Goal: Task Accomplishment & Management: Manage account settings

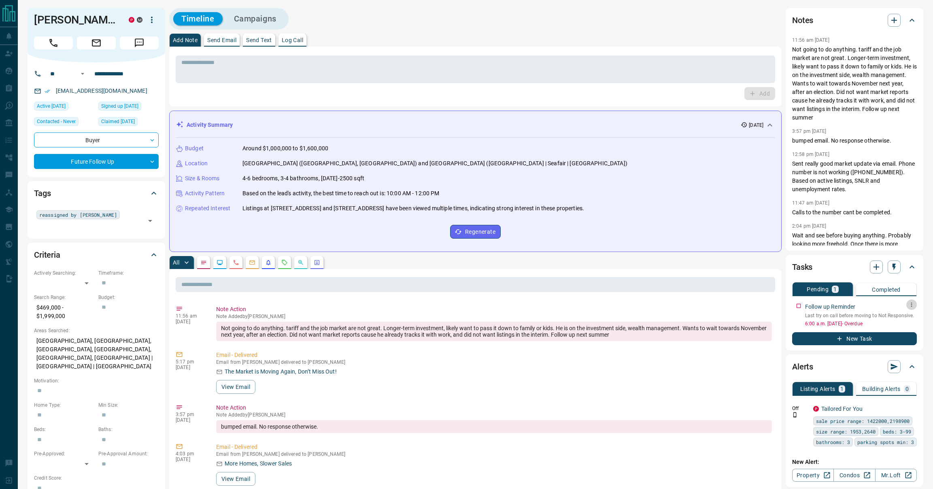
click at [908, 305] on button "button" at bounding box center [912, 304] width 11 height 11
click at [895, 319] on li "Edit" at bounding box center [900, 320] width 36 height 12
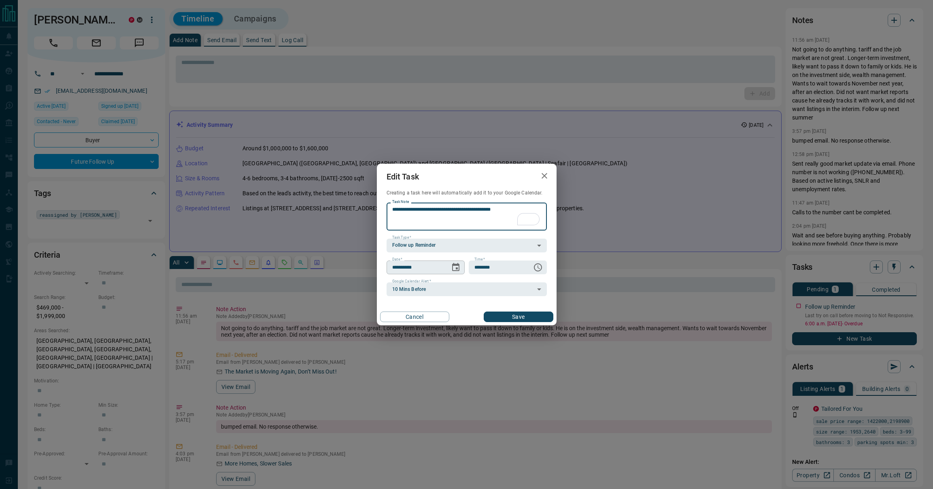
click at [462, 268] on button "Choose date, selected date is Aug 7, 2025" at bounding box center [456, 267] width 16 height 16
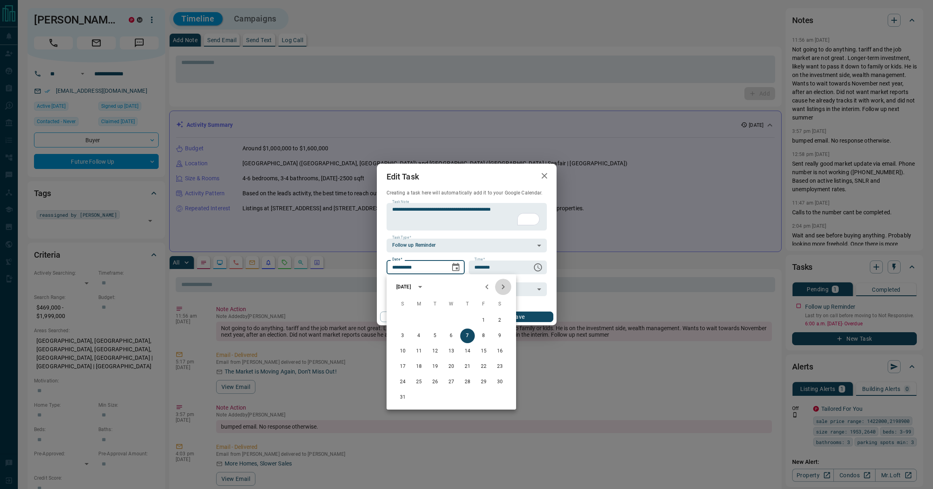
click at [505, 285] on icon "Next month" at bounding box center [504, 287] width 10 height 10
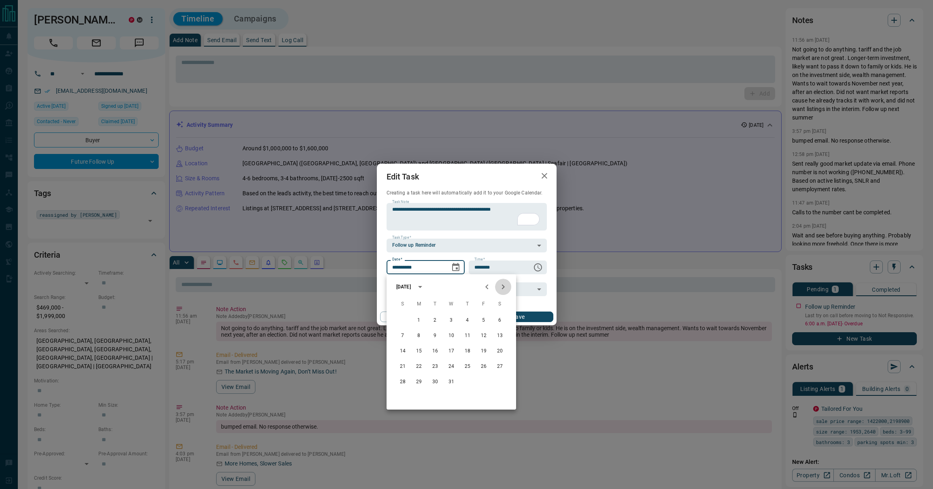
click at [505, 285] on icon "Next month" at bounding box center [504, 287] width 10 height 10
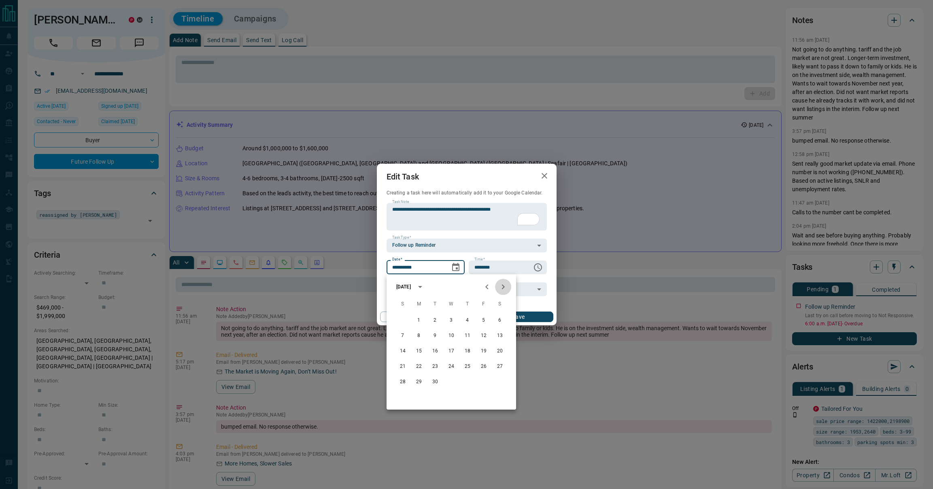
click at [505, 285] on icon "Next month" at bounding box center [504, 287] width 10 height 10
click at [450, 354] on button "15" at bounding box center [451, 351] width 15 height 15
type input "**********"
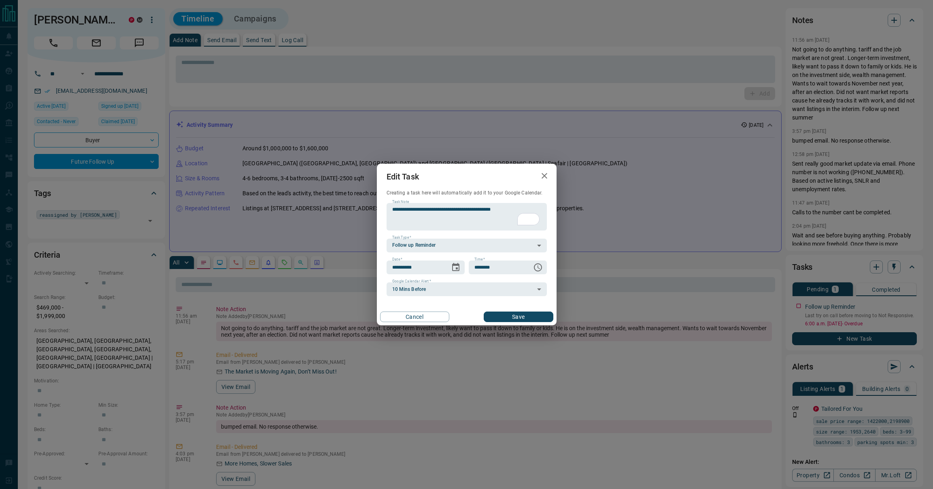
click at [518, 318] on button "Save" at bounding box center [518, 316] width 69 height 11
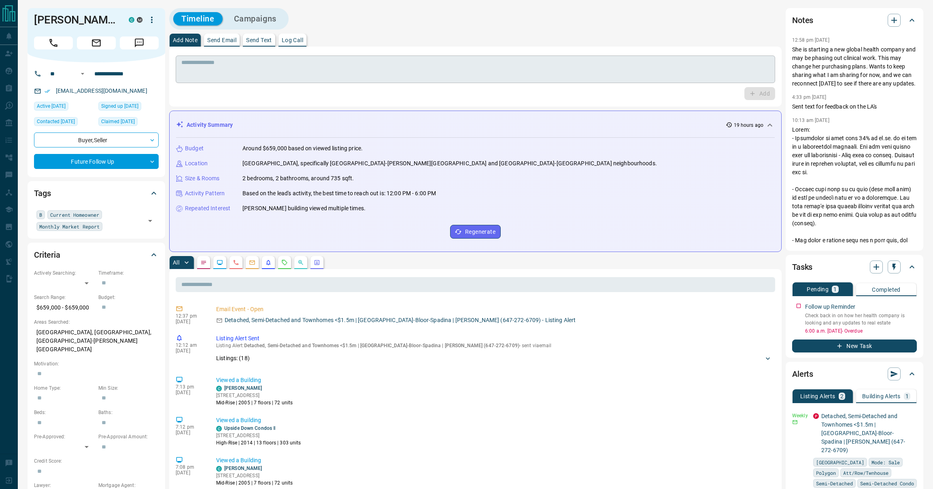
click at [433, 60] on textarea at bounding box center [475, 69] width 588 height 21
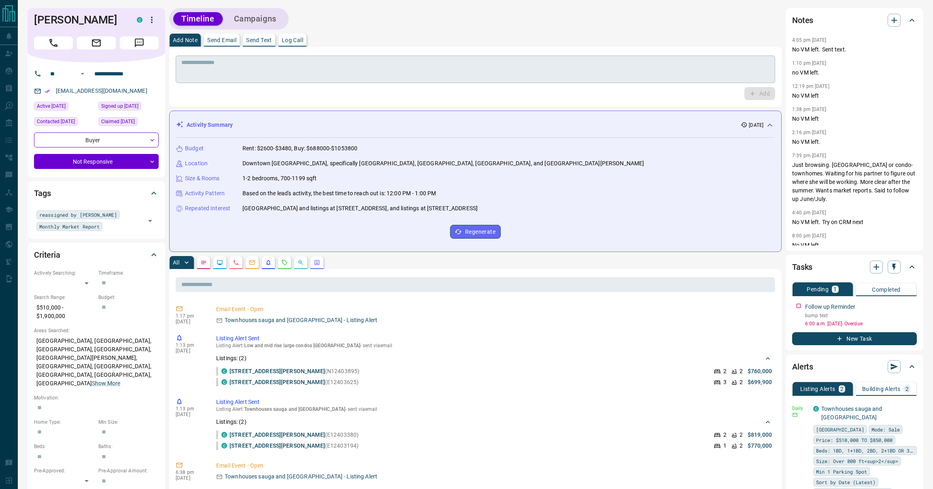
click at [338, 62] on textarea at bounding box center [475, 69] width 588 height 21
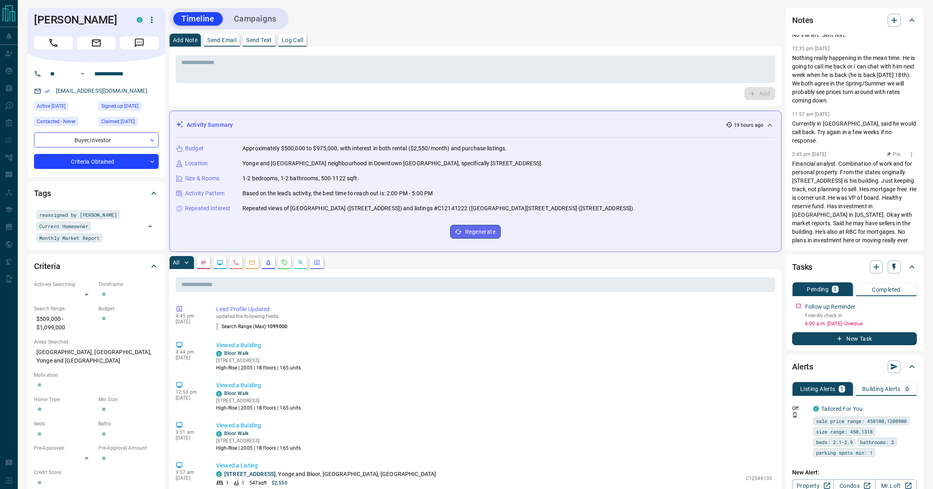
scroll to position [226, 0]
click at [607, 77] on textarea at bounding box center [475, 69] width 588 height 21
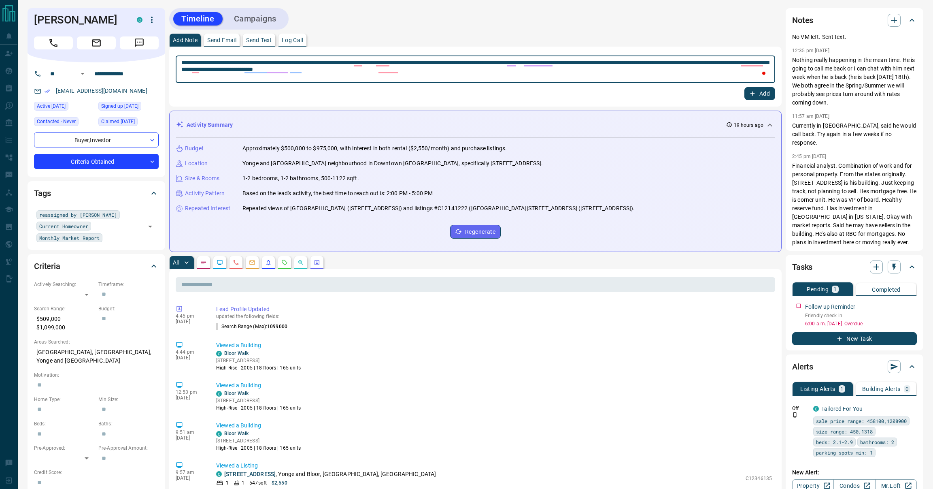
type textarea "**********"
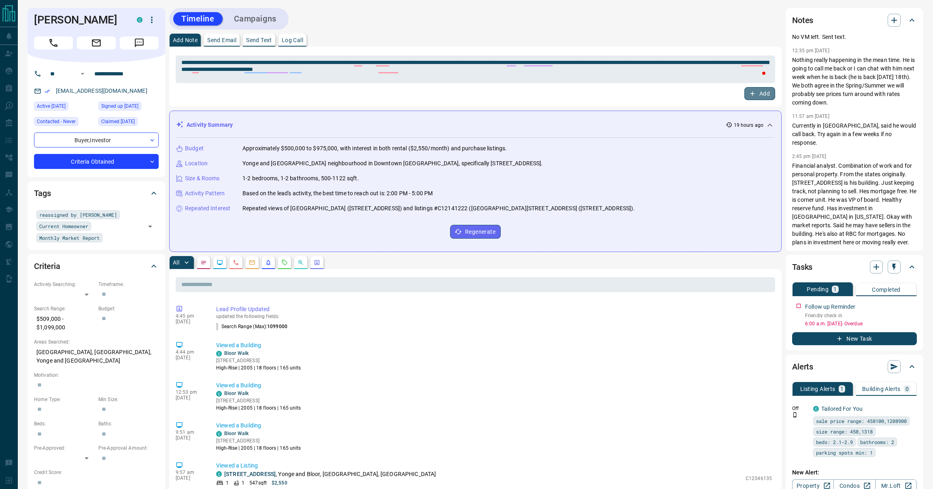
click at [763, 92] on button "Add" at bounding box center [760, 93] width 31 height 13
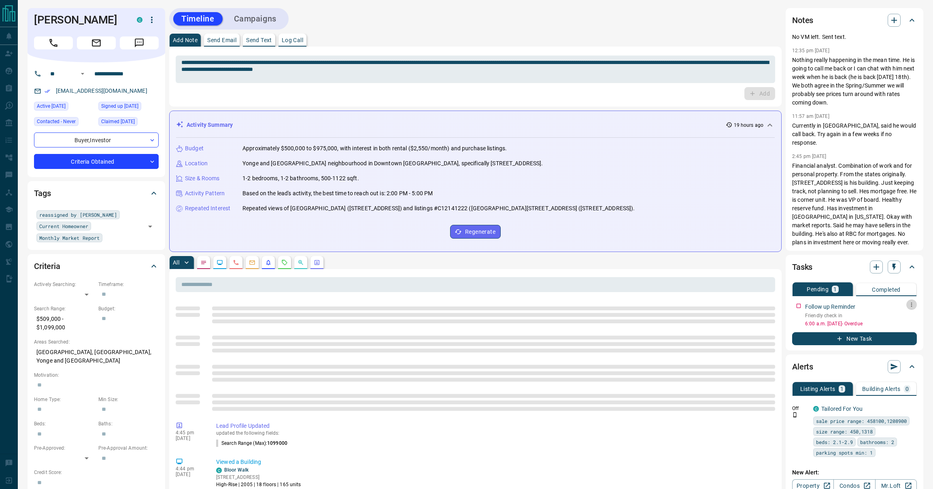
click at [912, 305] on icon "button" at bounding box center [912, 304] width 6 height 6
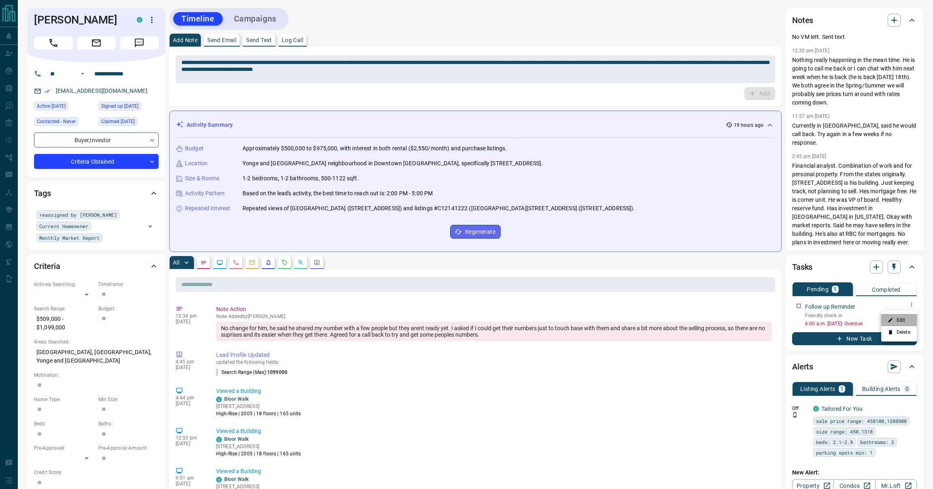
click at [888, 320] on icon at bounding box center [891, 320] width 6 height 6
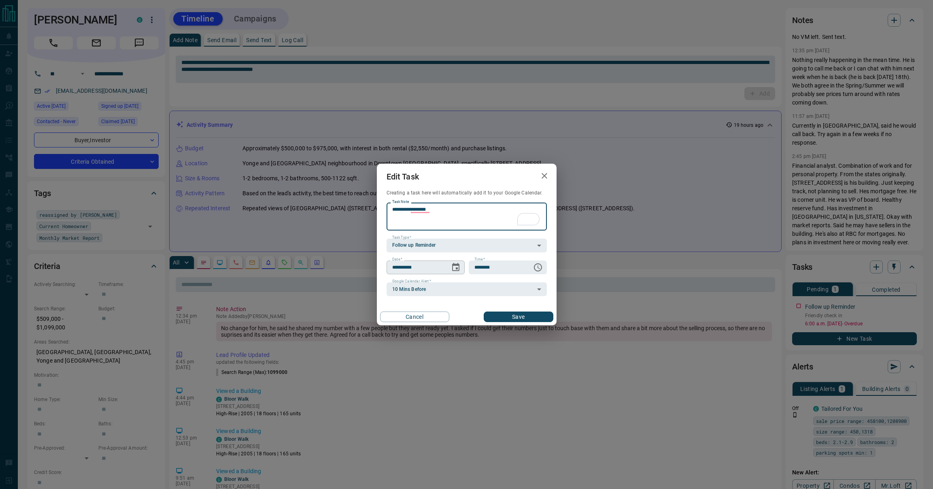
click at [457, 268] on icon "Choose date, selected date is Aug 20, 2025" at bounding box center [455, 267] width 7 height 8
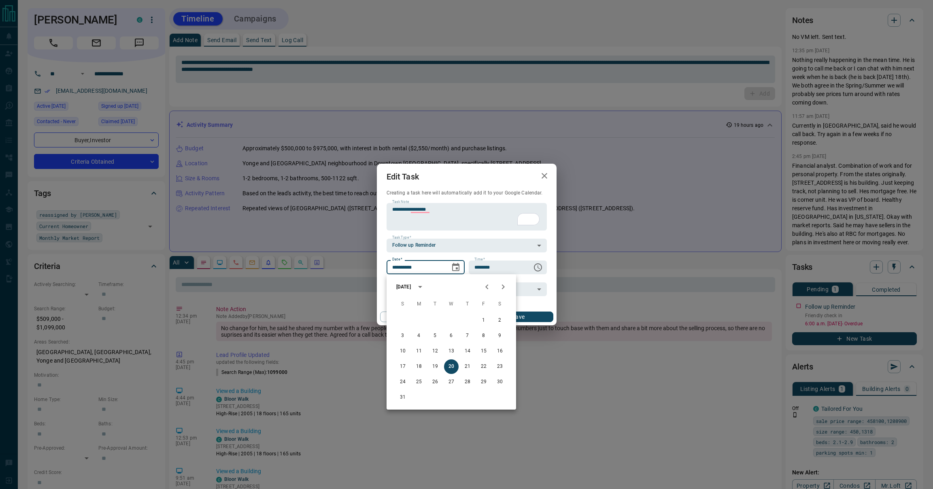
click at [501, 285] on icon "Next month" at bounding box center [504, 287] width 10 height 10
click at [467, 352] on button "18" at bounding box center [467, 351] width 15 height 15
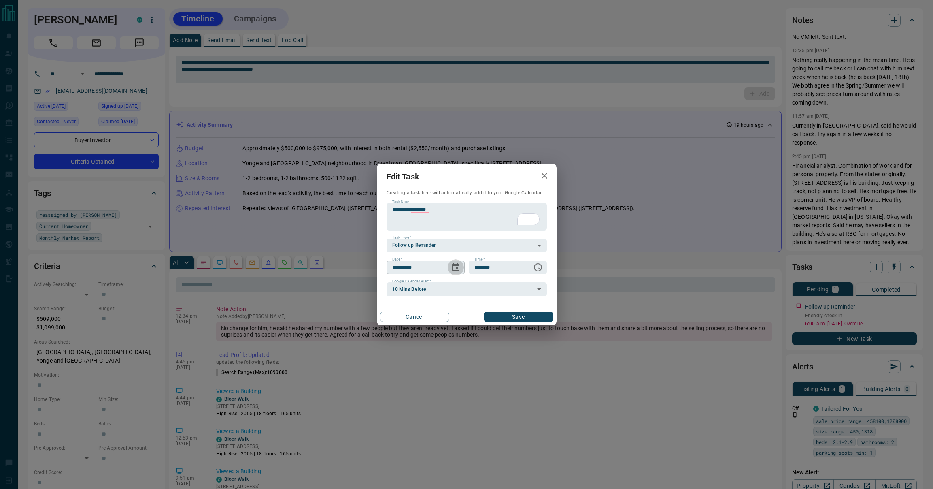
click at [454, 266] on icon "Choose date, selected date is Sep 18, 2025" at bounding box center [456, 267] width 10 height 10
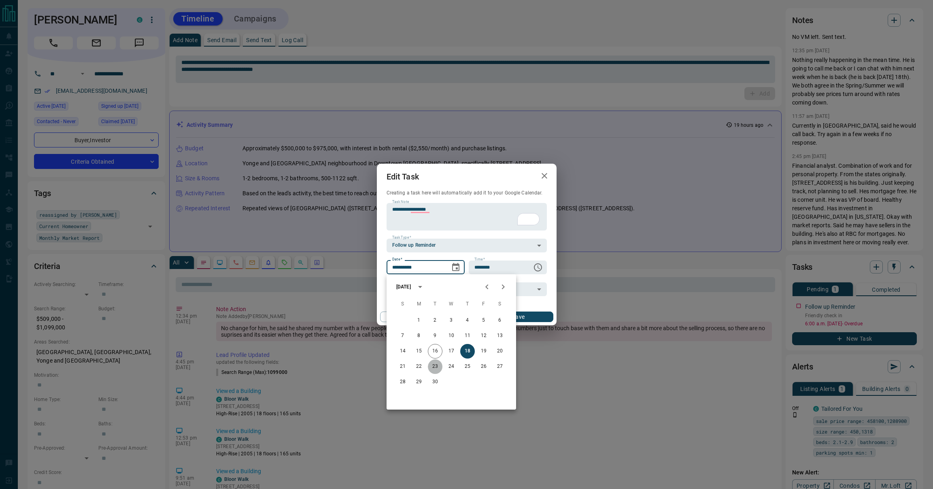
click at [431, 369] on button "23" at bounding box center [435, 366] width 15 height 15
type input "**********"
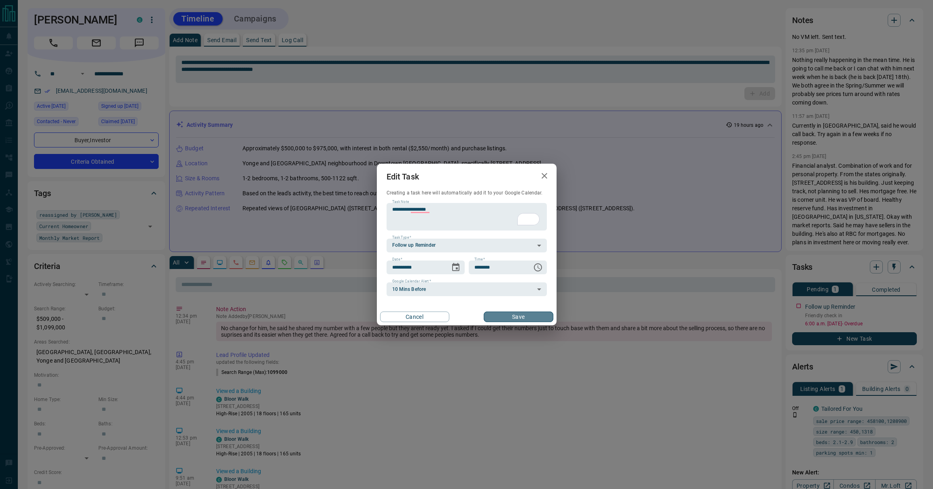
click at [502, 314] on button "Save" at bounding box center [518, 316] width 69 height 11
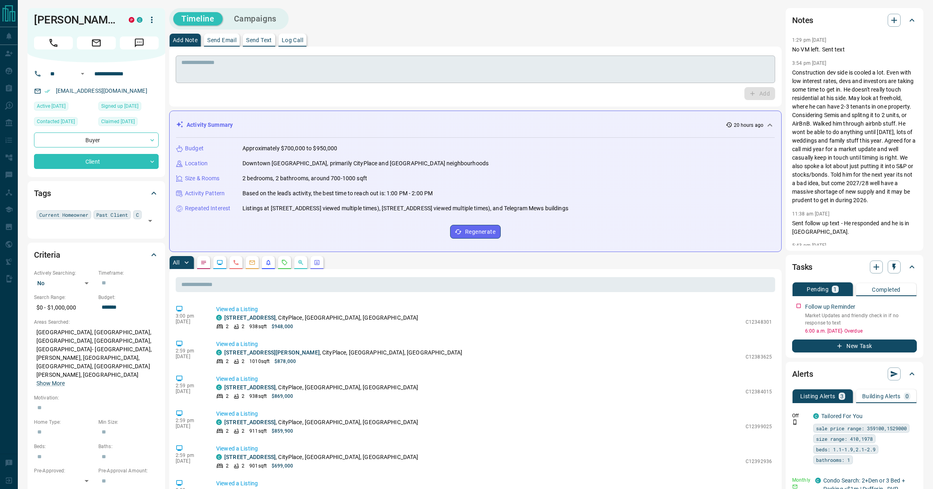
click at [195, 66] on textarea at bounding box center [475, 69] width 588 height 21
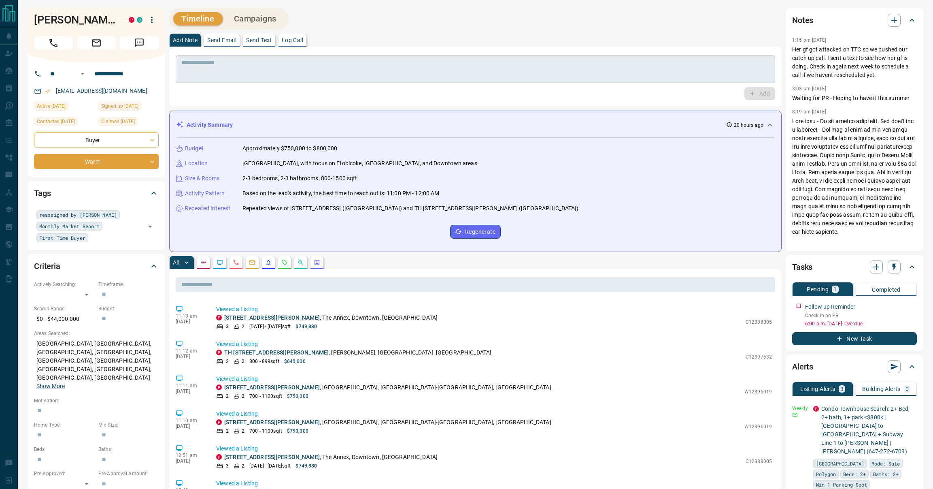
click at [275, 64] on textarea at bounding box center [475, 69] width 588 height 21
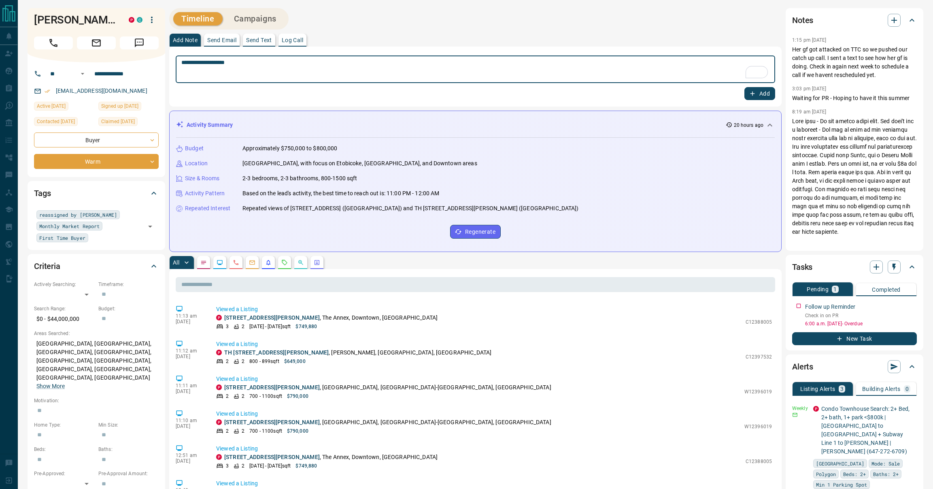
type textarea "**********"
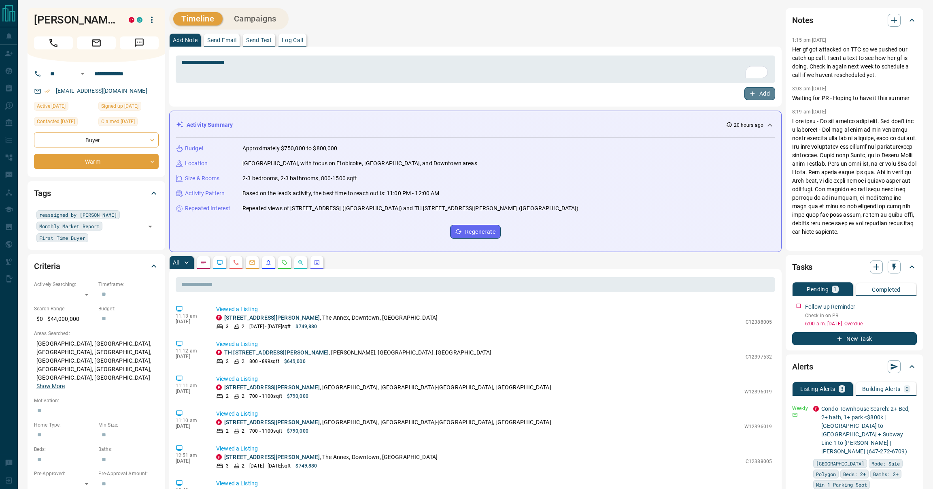
click at [772, 88] on button "Add" at bounding box center [760, 93] width 31 height 13
click at [907, 303] on button "button" at bounding box center [912, 304] width 11 height 11
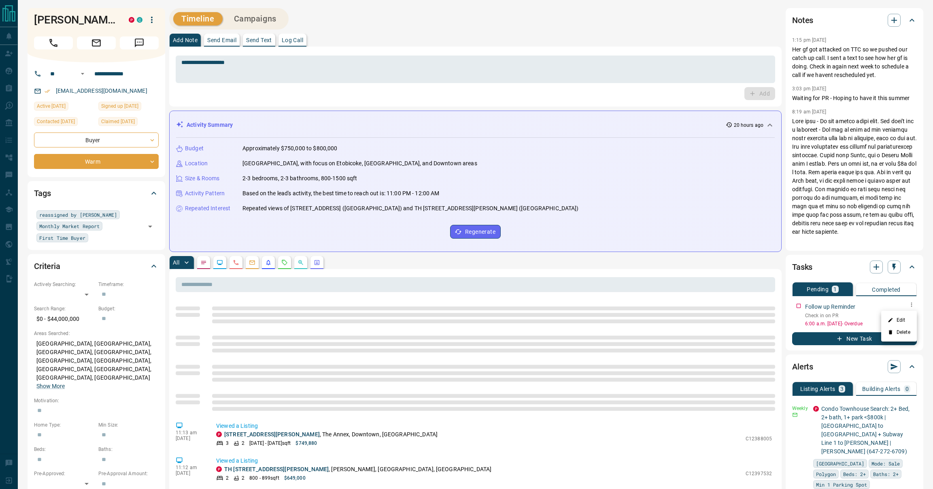
click at [902, 314] on li "Edit" at bounding box center [900, 320] width 36 height 12
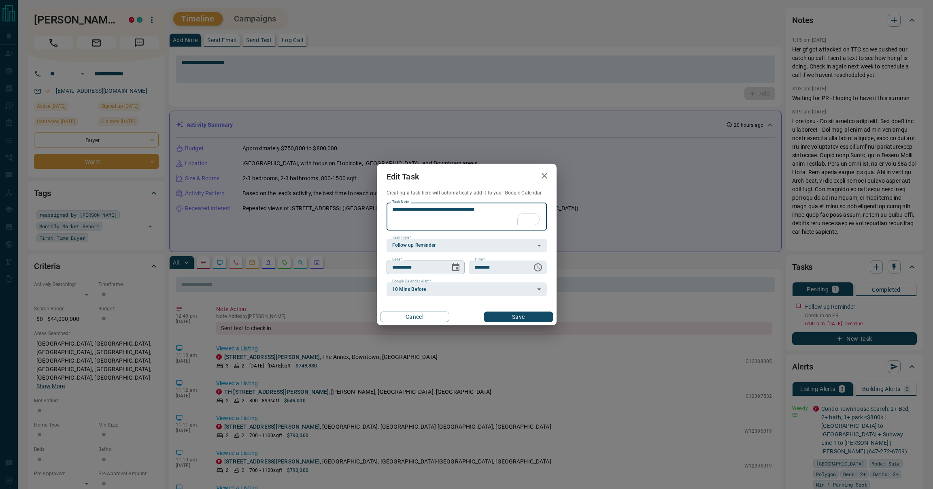
type textarea "**********"
click at [448, 272] on div "**********" at bounding box center [426, 267] width 78 height 14
click at [455, 271] on icon "Choose date, selected date is Aug 14, 2025" at bounding box center [456, 267] width 10 height 10
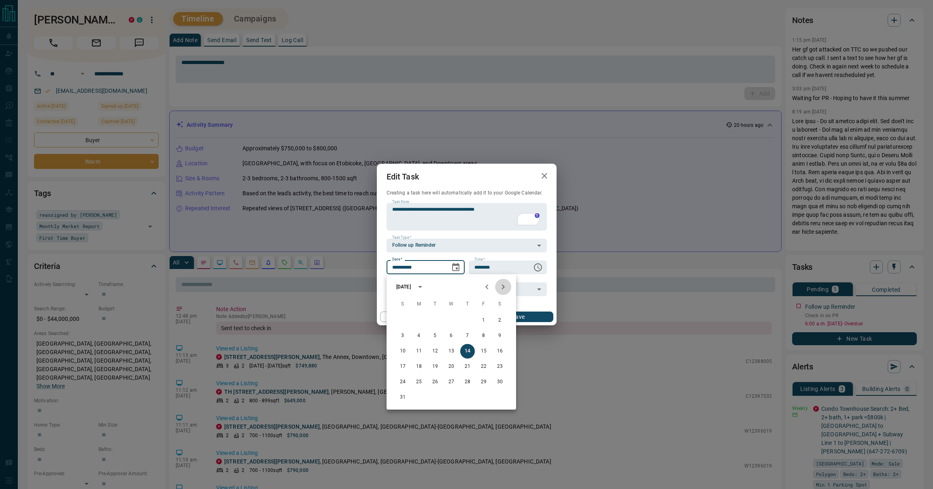
click at [501, 285] on icon "Next month" at bounding box center [504, 287] width 10 height 10
click at [471, 352] on button "18" at bounding box center [467, 351] width 15 height 15
type input "**********"
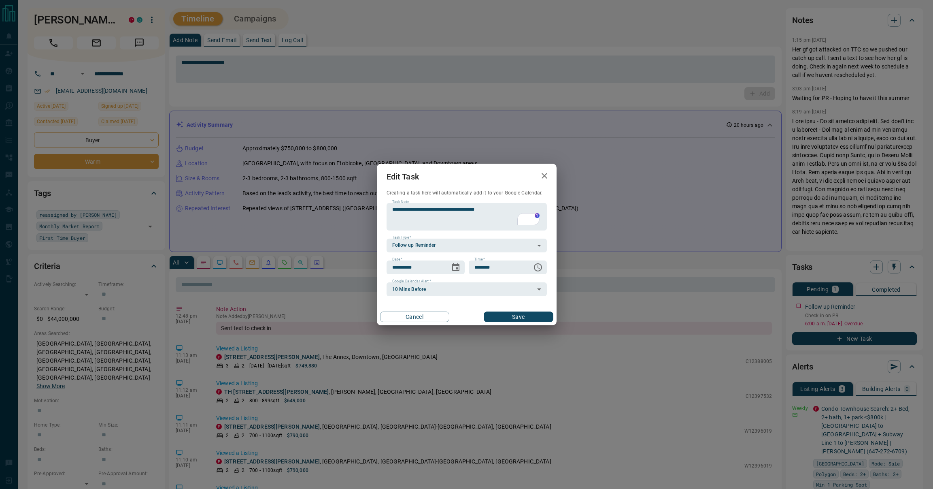
click at [519, 319] on button "Save" at bounding box center [518, 316] width 69 height 11
